Goal: Information Seeking & Learning: Learn about a topic

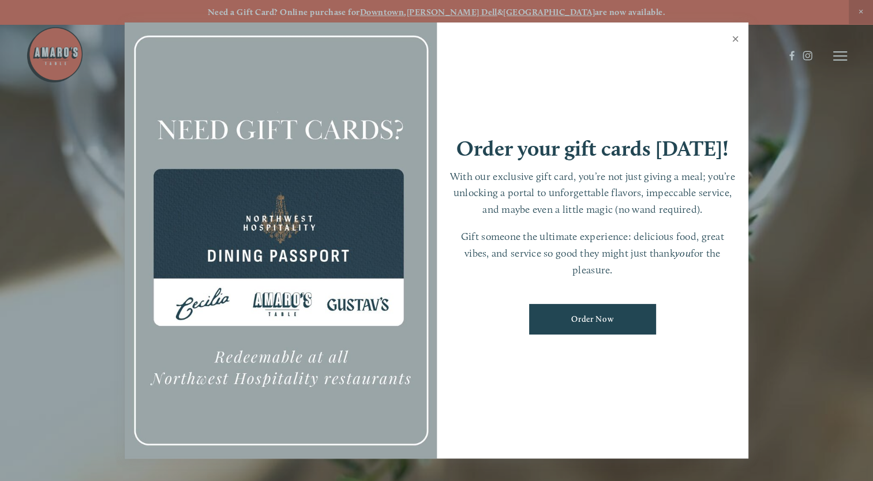
click at [734, 40] on link "Close" at bounding box center [735, 40] width 22 height 32
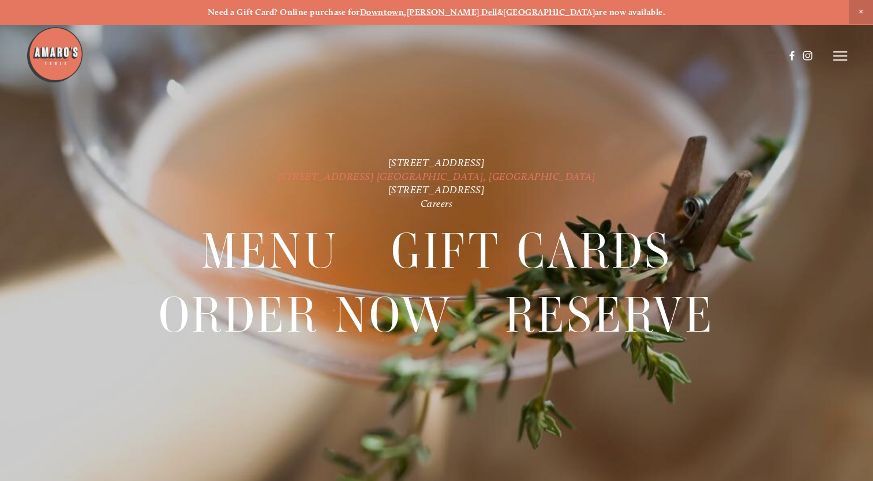
click at [460, 174] on link "[STREET_ADDRESS] [GEOGRAPHIC_DATA], [GEOGRAPHIC_DATA]" at bounding box center [436, 176] width 318 height 13
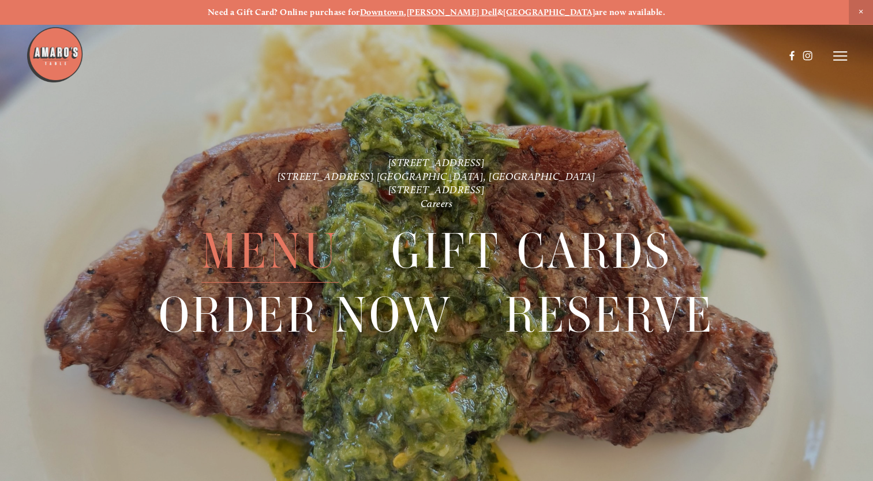
click at [257, 261] on span "Menu" at bounding box center [269, 251] width 137 height 63
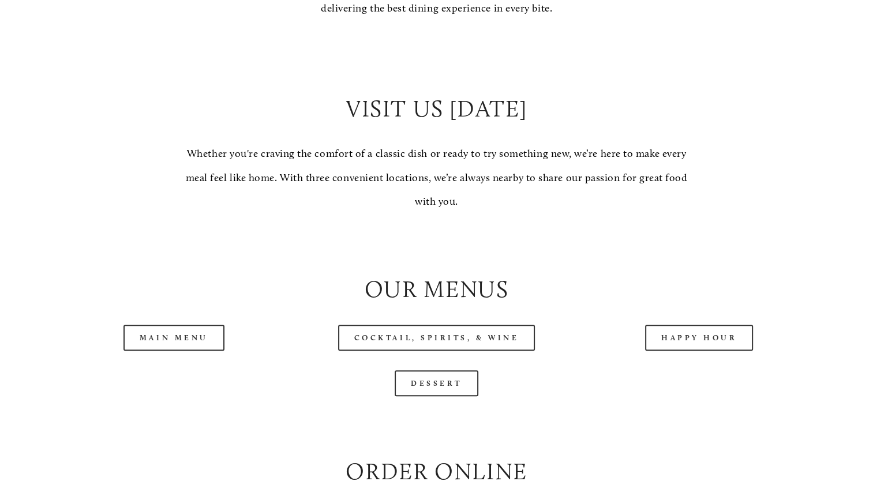
scroll to position [1096, 0]
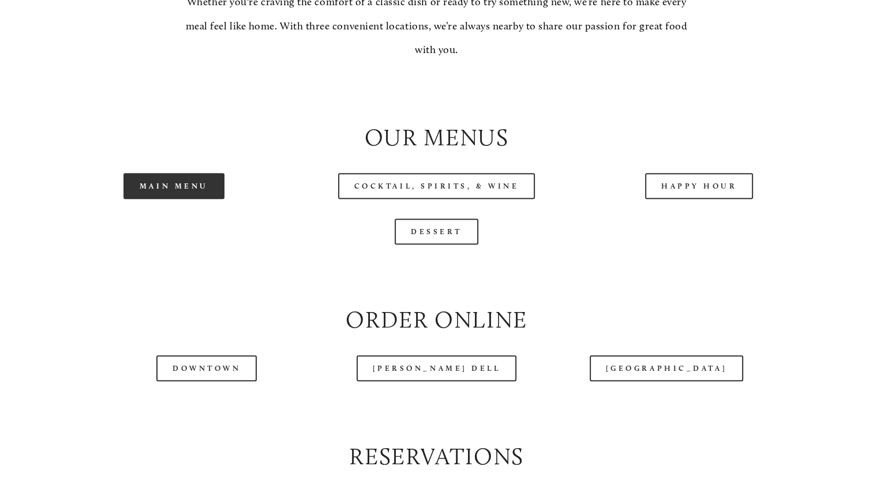
click at [198, 199] on link "Main Menu" at bounding box center [173, 186] width 101 height 26
